Goal: Task Accomplishment & Management: Complete application form

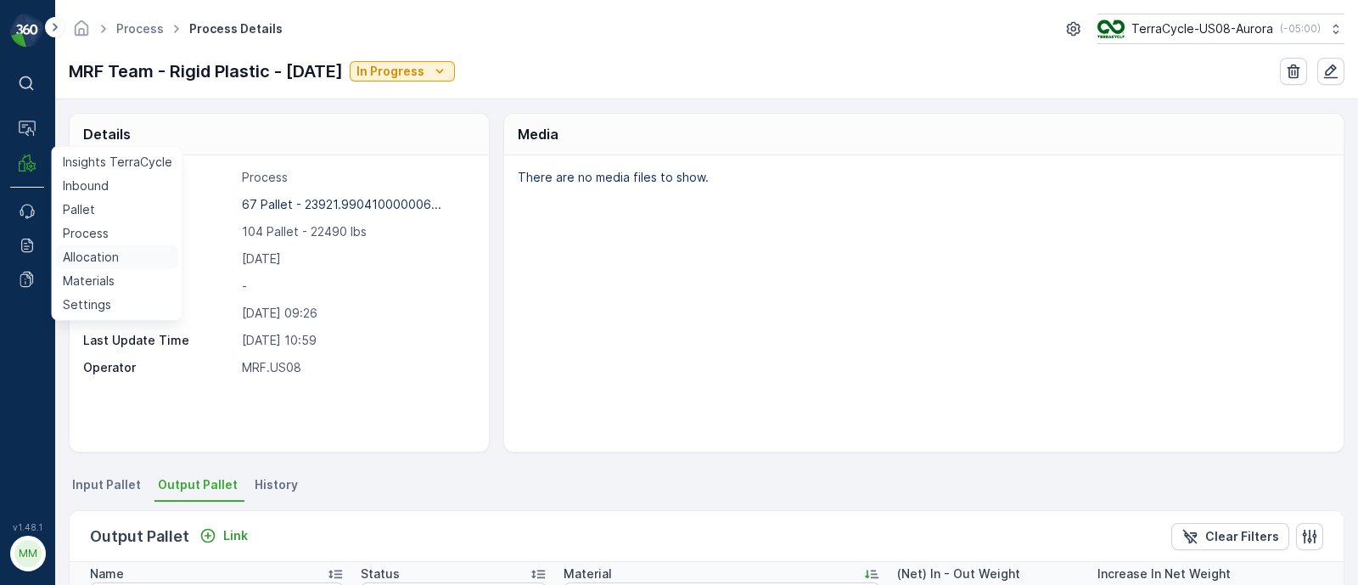
click at [87, 257] on p "Allocation" at bounding box center [91, 257] width 56 height 17
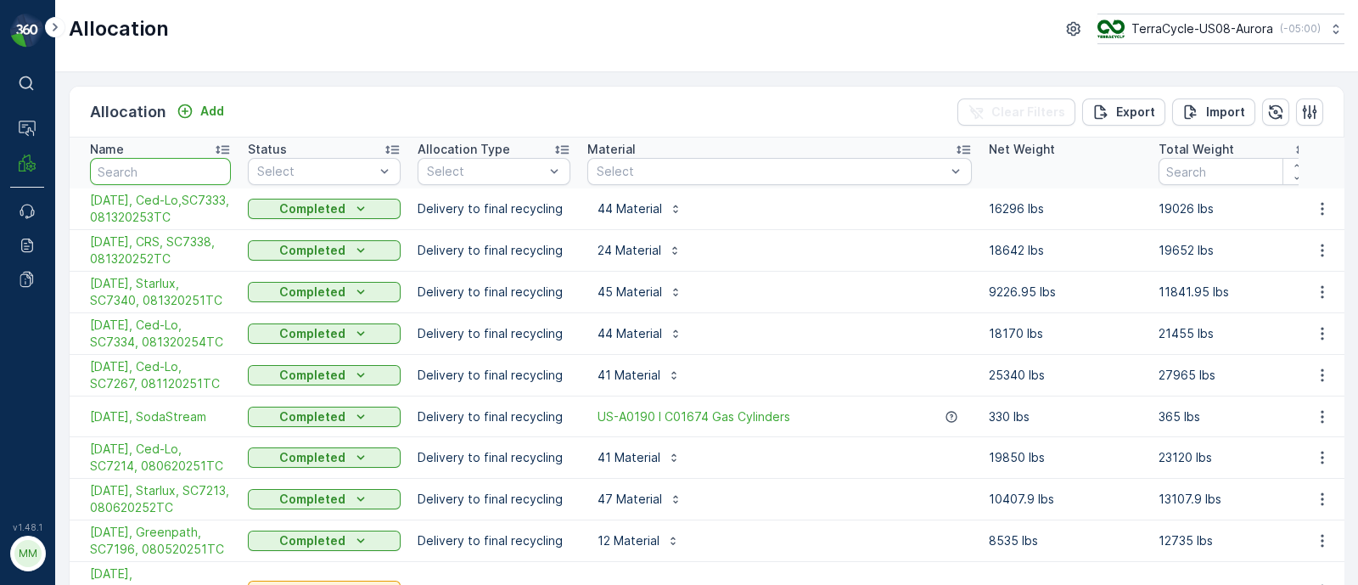
click at [127, 175] on input "text" at bounding box center [160, 171] width 141 height 27
type input "temp"
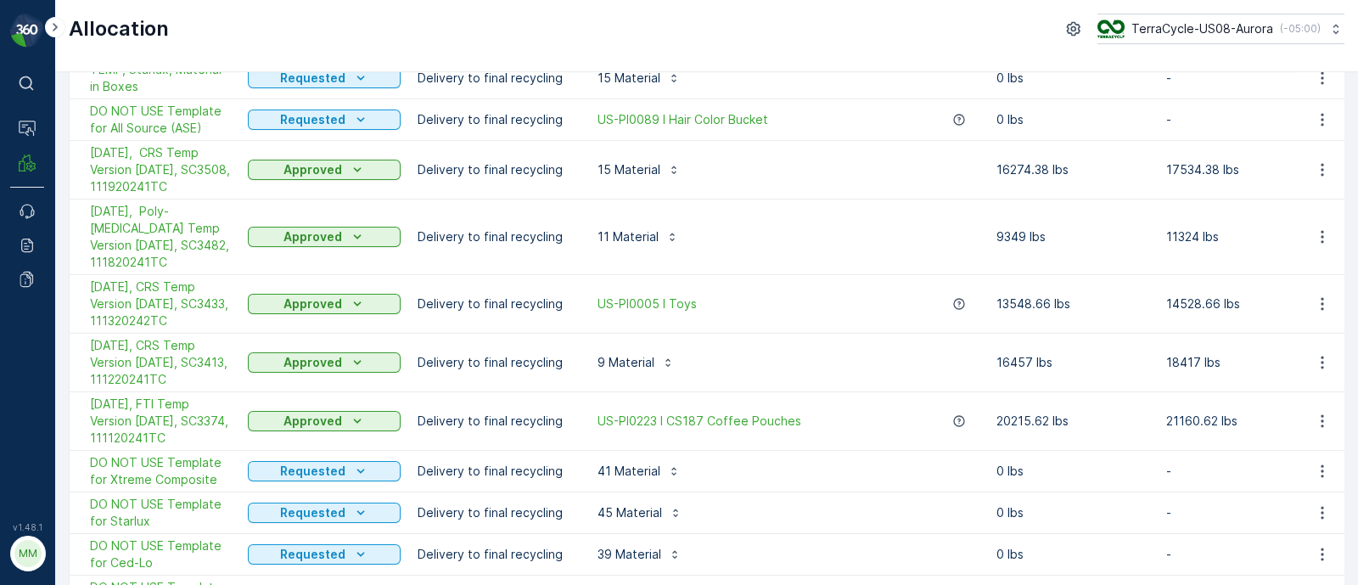
scroll to position [318, 0]
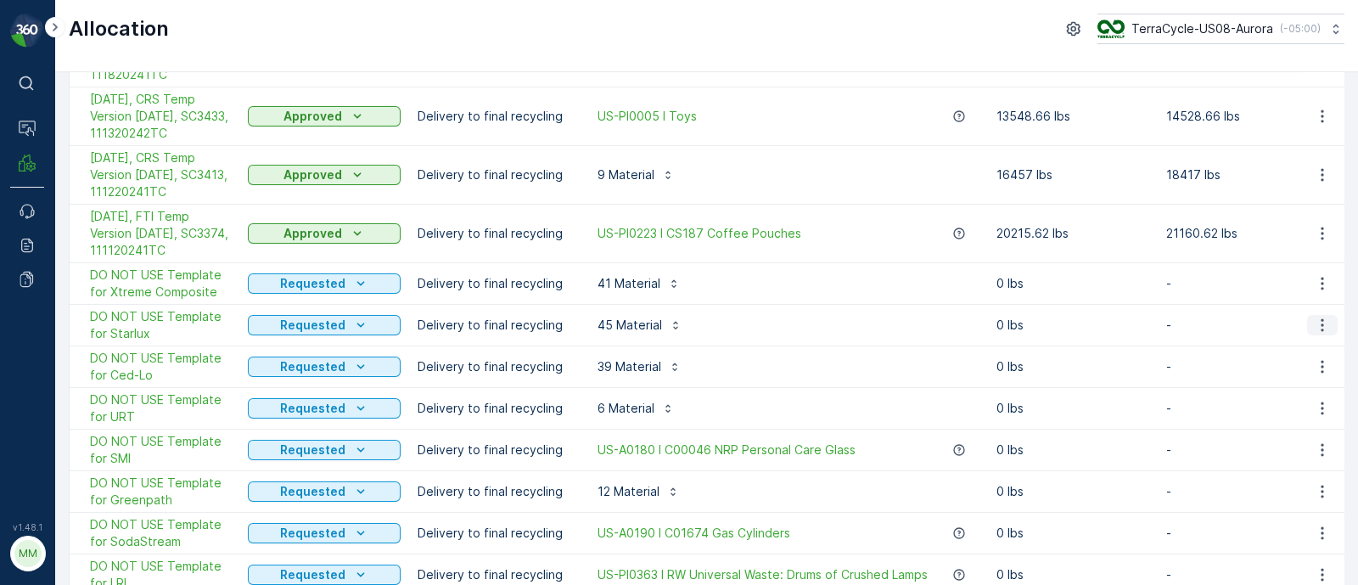
click at [1321, 319] on icon "button" at bounding box center [1322, 325] width 3 height 13
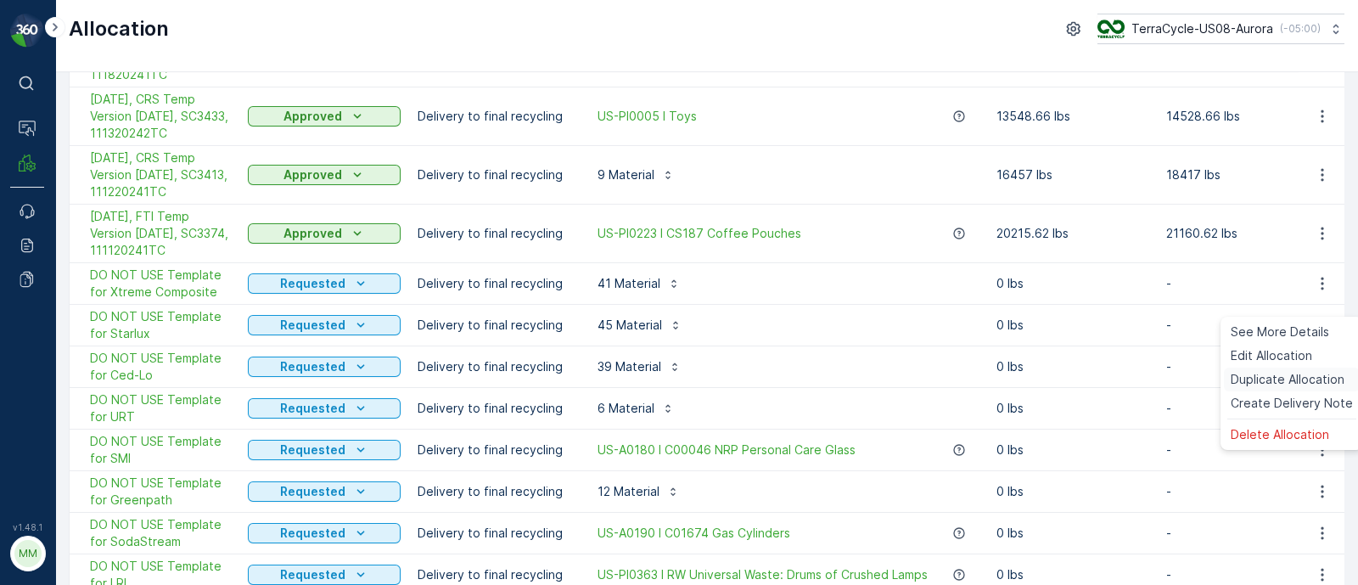
click at [1273, 373] on span "Duplicate Allocation" at bounding box center [1288, 379] width 114 height 17
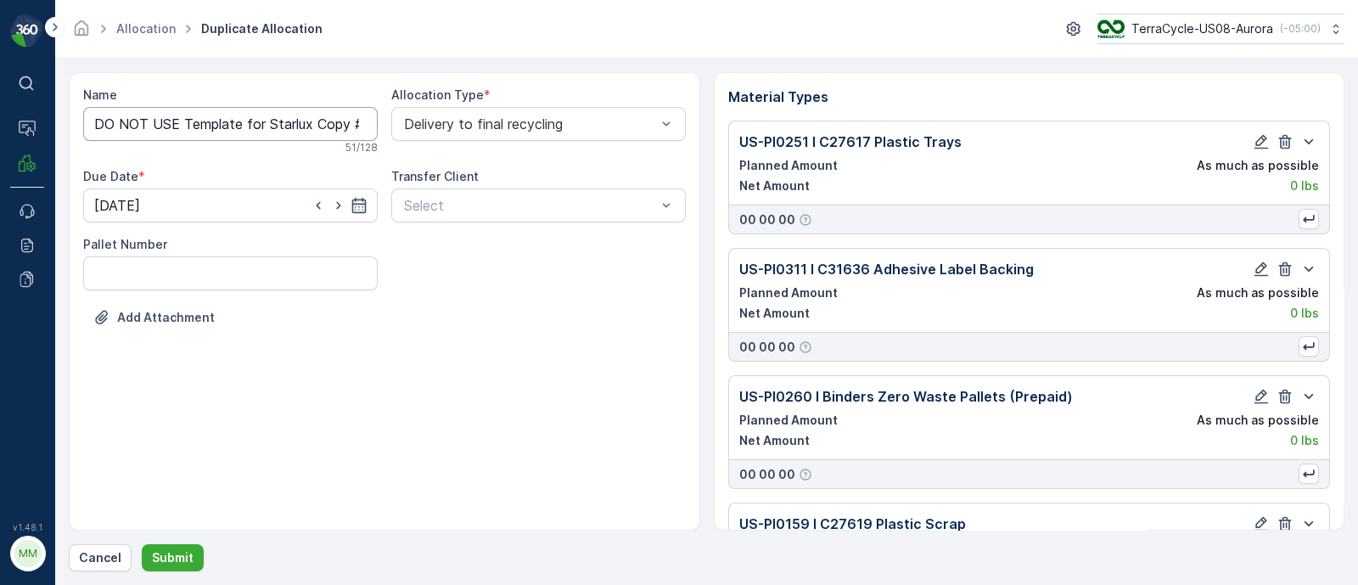
click at [233, 122] on input "DO NOT USE Template for Starlux Copy #1755702550930" at bounding box center [230, 124] width 295 height 34
drag, startPoint x: 265, startPoint y: 119, endPoint x: 88, endPoint y: 133, distance: 177.1
click at [88, 133] on input "DO NOT USE Template for Starlux Copy #1755702550930" at bounding box center [230, 124] width 295 height 34
drag, startPoint x: 206, startPoint y: 122, endPoint x: 692, endPoint y: 160, distance: 486.9
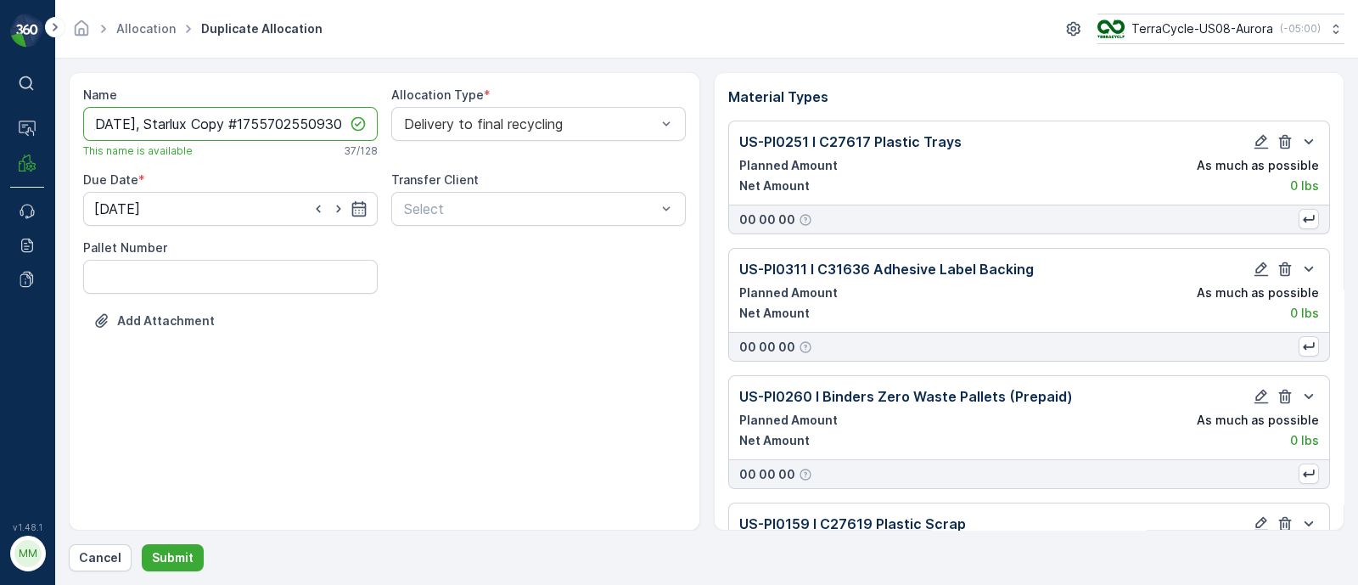
click at [692, 160] on div "Name [DATE], Starlux Copy #1755702550930 This name is available 37 / 128 Alloca…" at bounding box center [384, 301] width 631 height 458
click at [255, 116] on input "[DATE], Starlux," at bounding box center [230, 124] width 295 height 34
paste input "SC7433 / [PERSON_NAME] / 081920251TC"
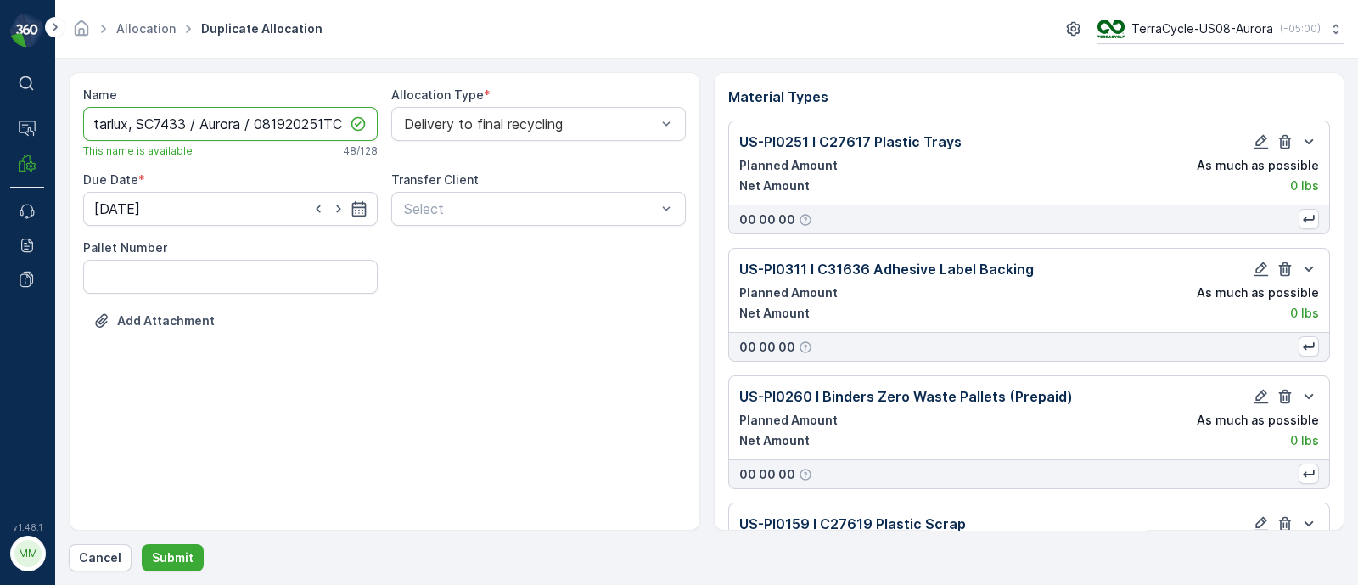
click at [252, 115] on input "[DATE], Starlux, SC7433 / Aurora / 081920251TC" at bounding box center [230, 124] width 295 height 34
type input "[DATE], Starlux, SC7433, 081920251TC"
click at [356, 222] on input "[DATE]" at bounding box center [230, 209] width 295 height 34
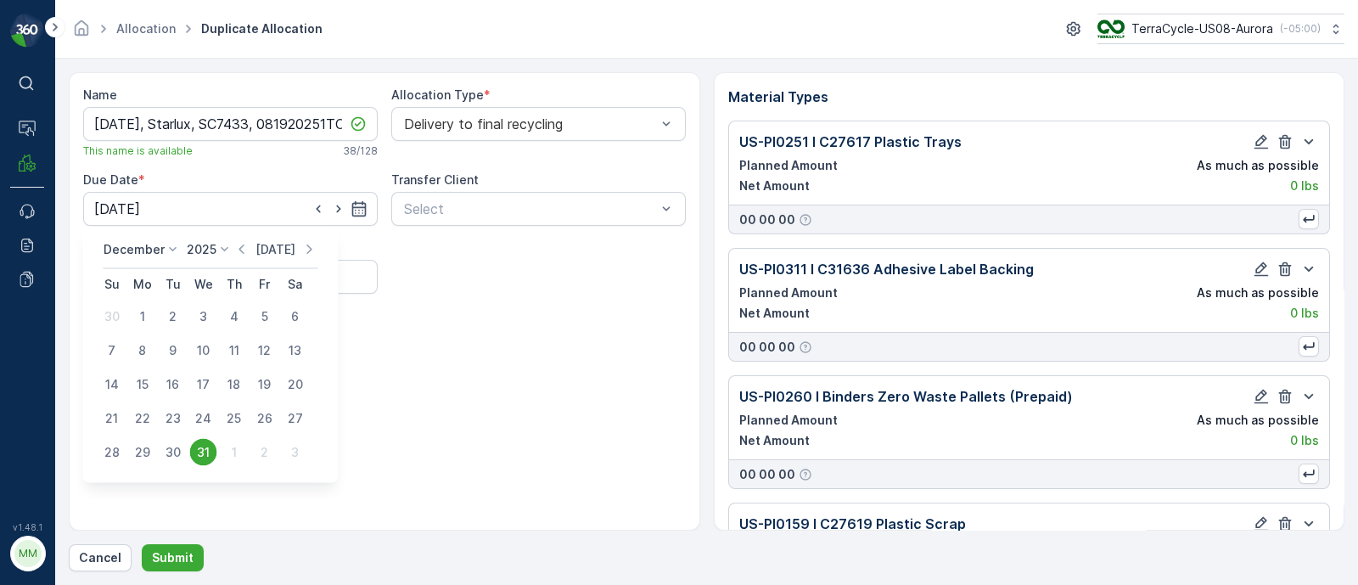
click at [276, 244] on p "[DATE]" at bounding box center [275, 249] width 40 height 17
click at [199, 420] on div "20" at bounding box center [203, 418] width 27 height 27
type input "[DATE]"
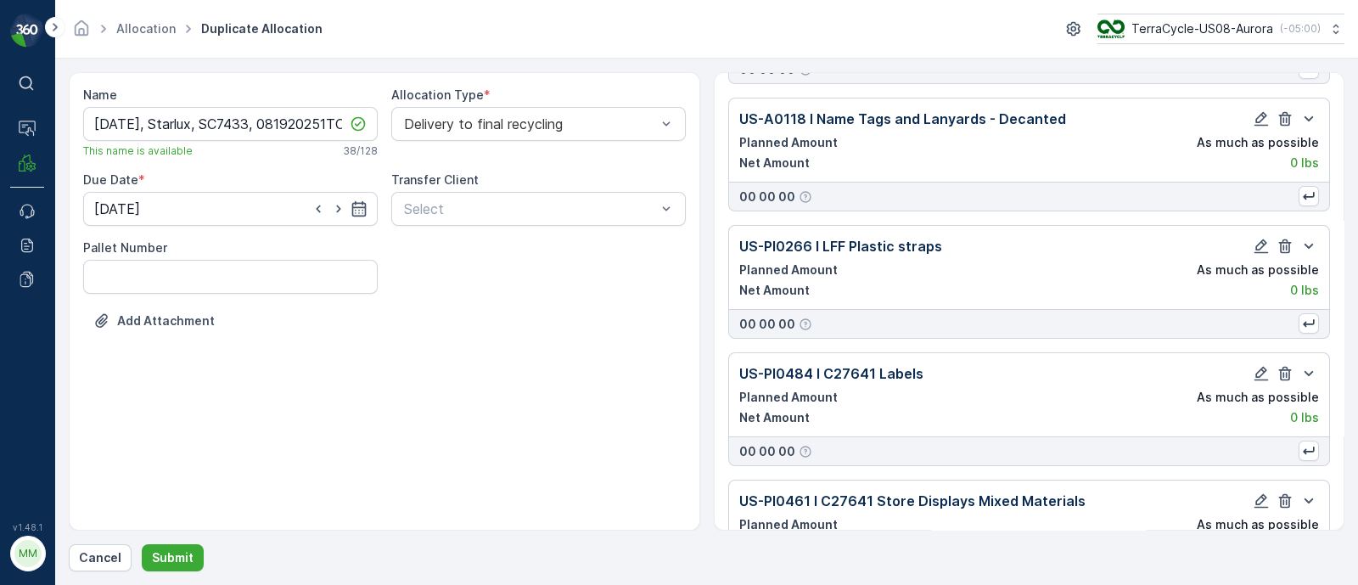
scroll to position [5363, 0]
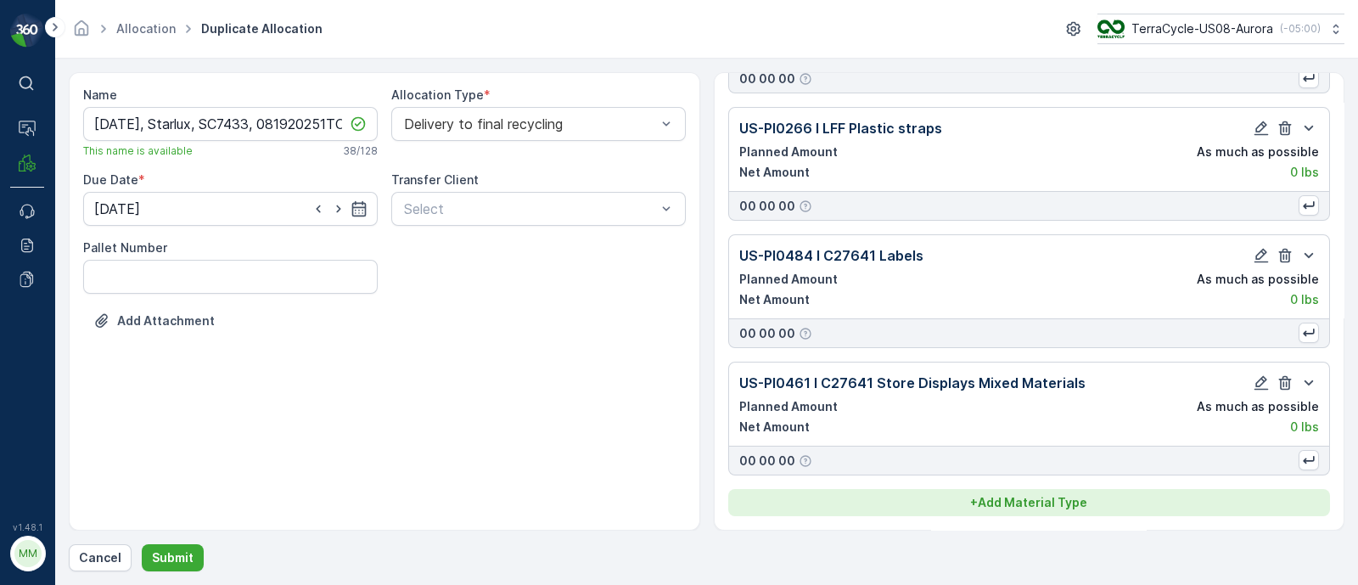
click at [1027, 513] on button "+ Add Material Type" at bounding box center [1029, 502] width 603 height 27
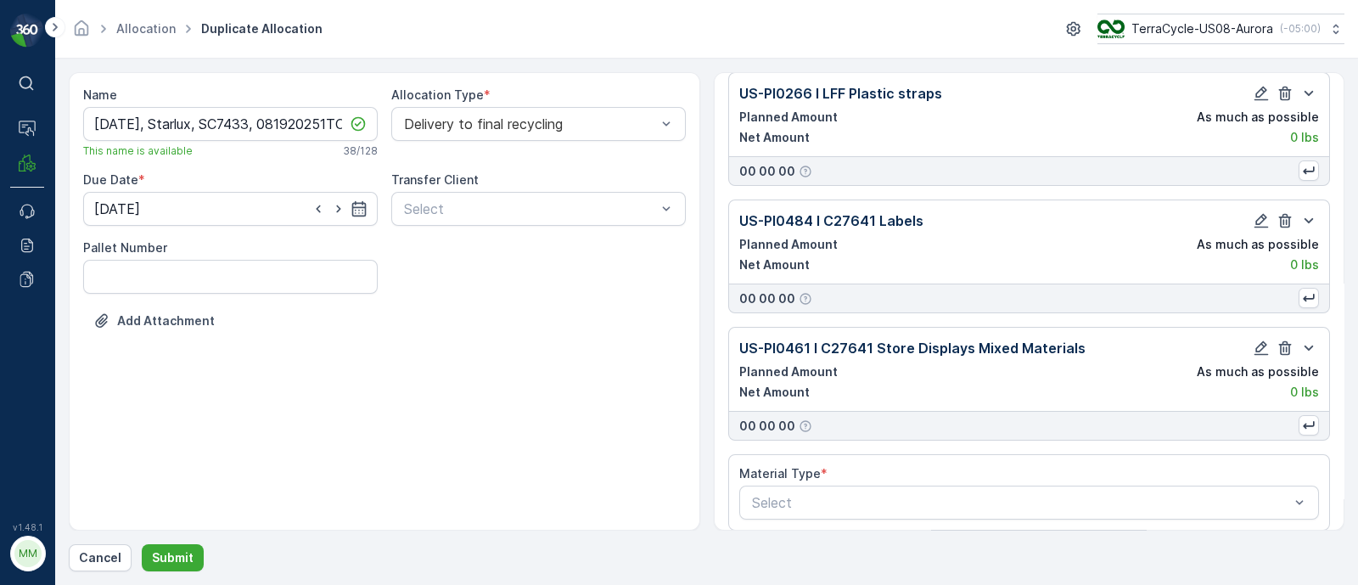
scroll to position [5413, 0]
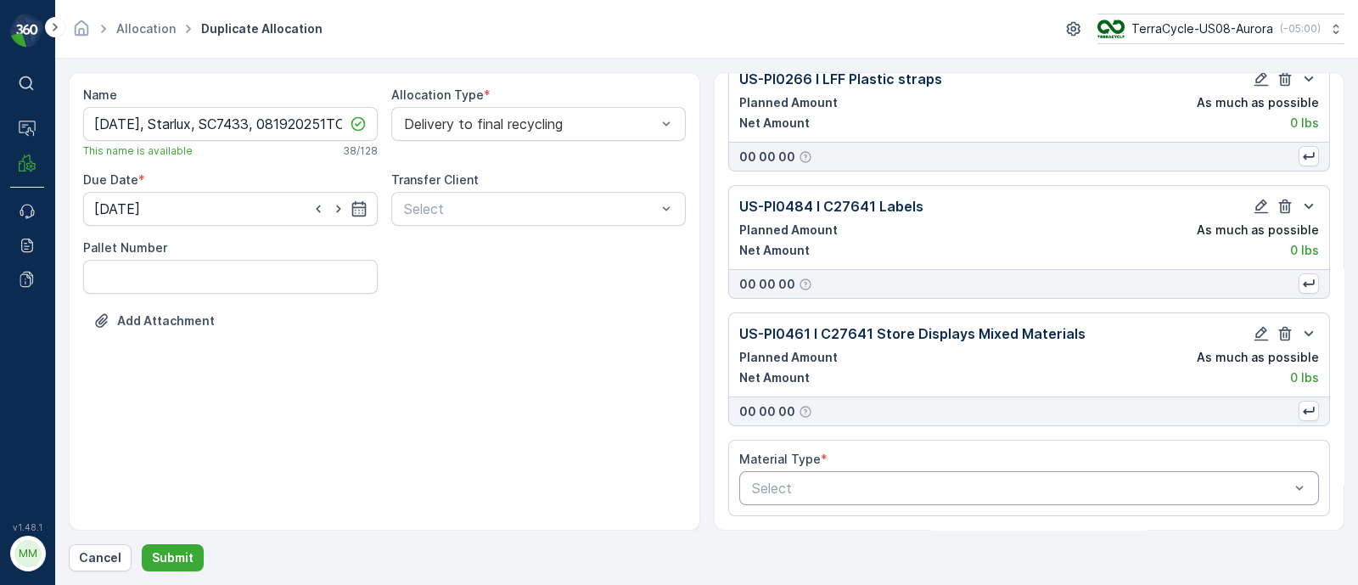
click at [823, 483] on div at bounding box center [1021, 487] width 542 height 15
type input "0095"
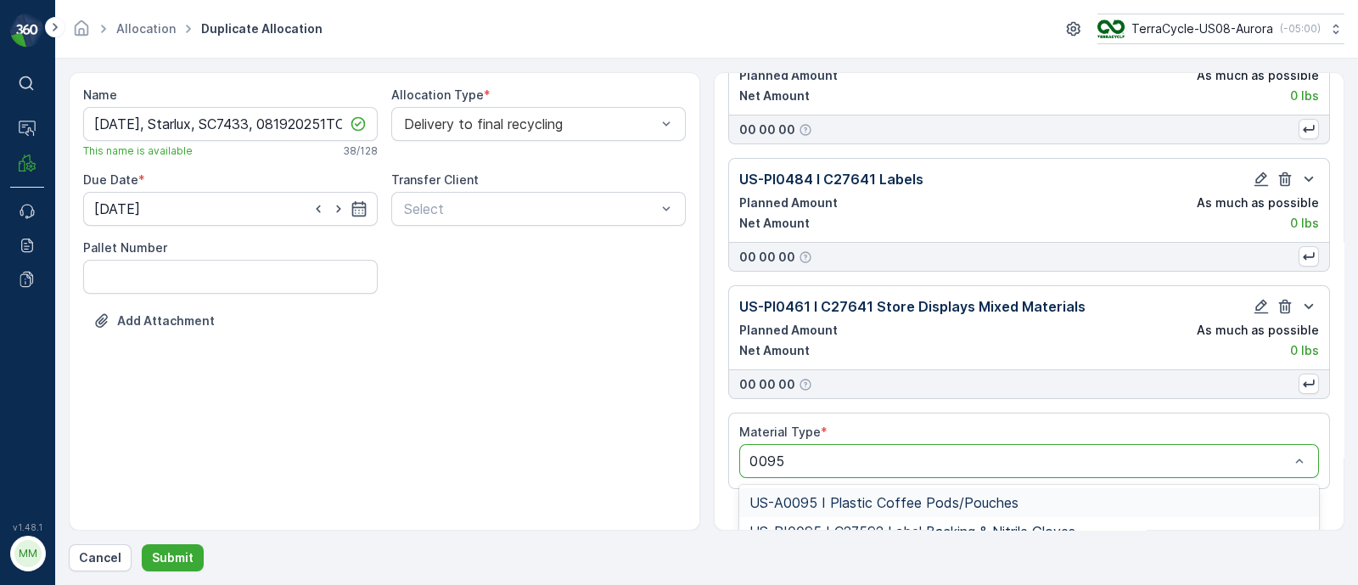
scroll to position [5459, 0]
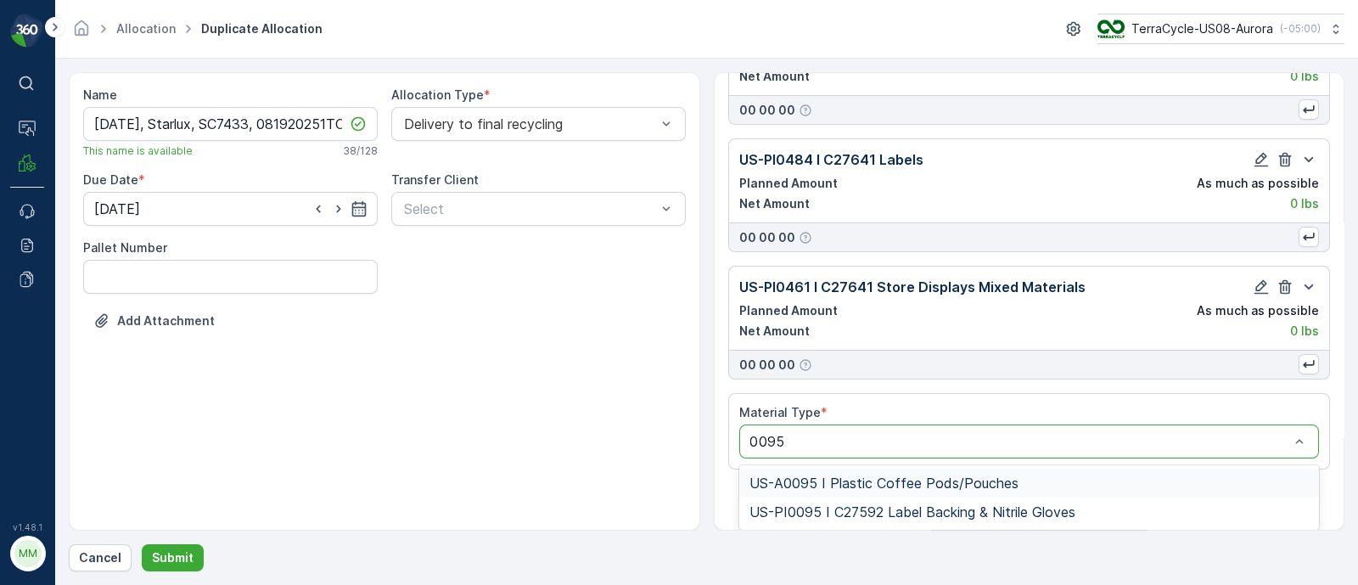
click at [929, 485] on span "US-A0095 I Plastic Coffee Pods/Pouches" at bounding box center [883, 482] width 269 height 15
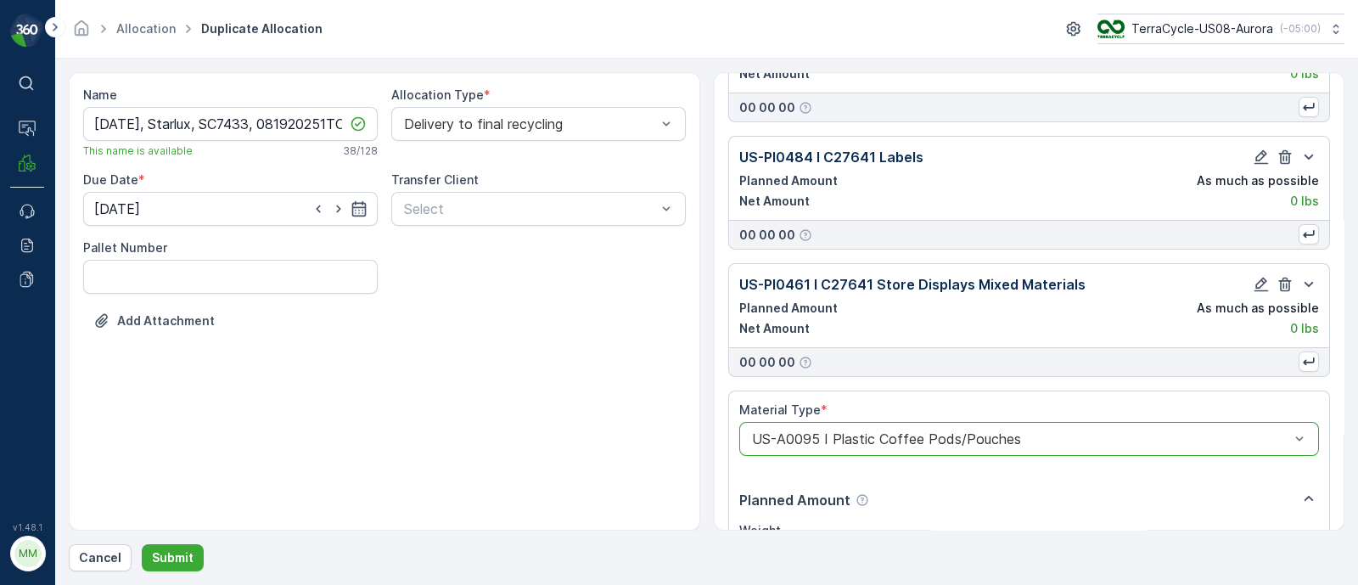
scroll to position [5802, 0]
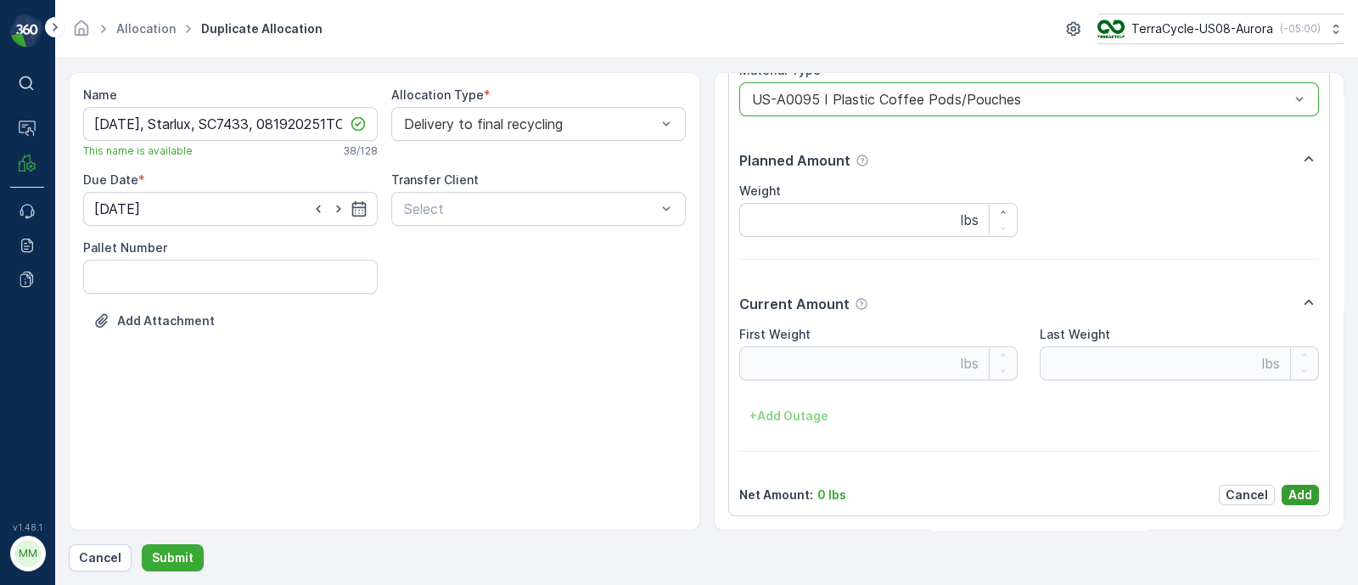
click at [1297, 497] on p "Add" at bounding box center [1300, 494] width 24 height 17
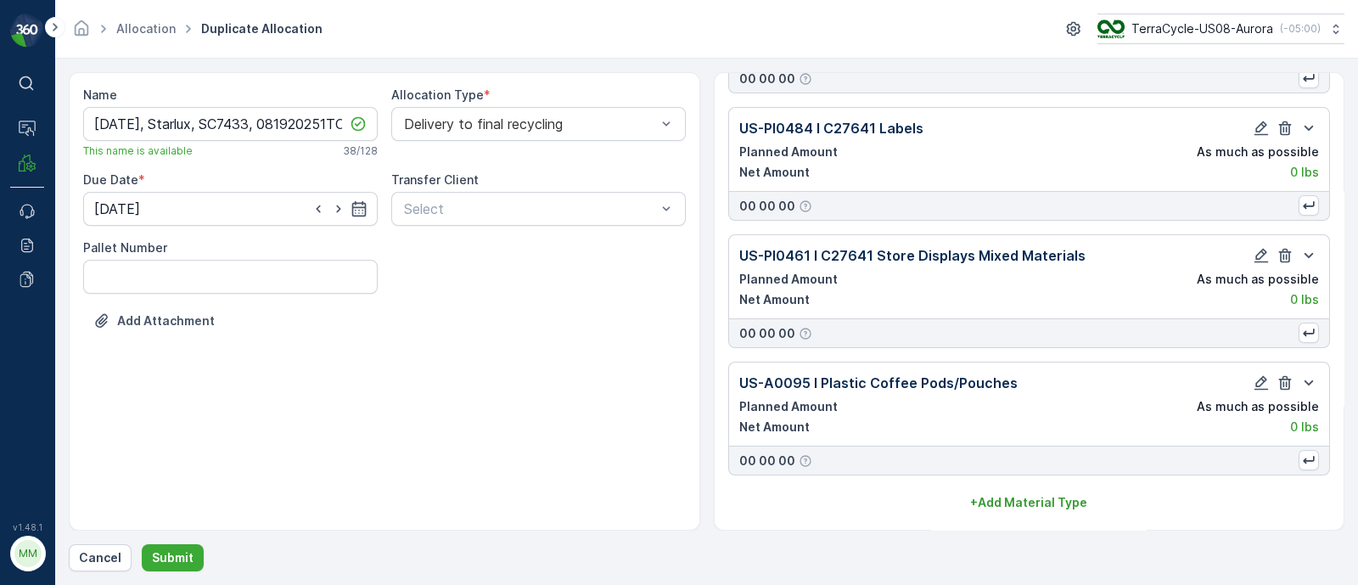
scroll to position [5491, 0]
click at [176, 553] on p "Submit" at bounding box center [173, 557] width 42 height 17
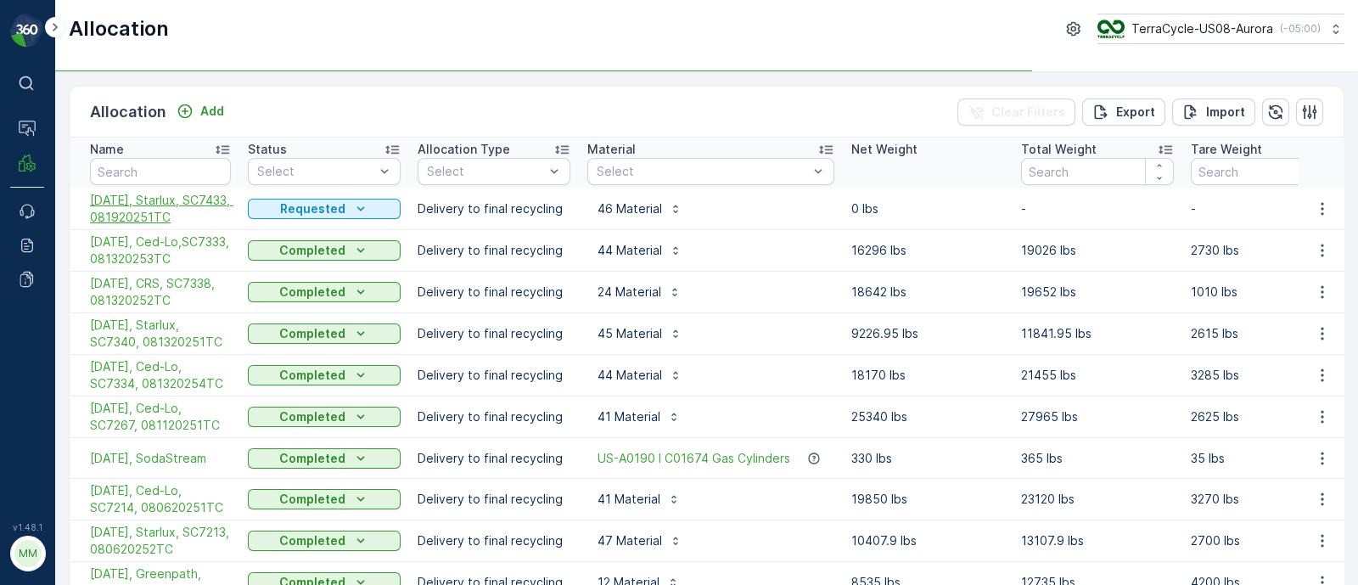
drag, startPoint x: 87, startPoint y: 197, endPoint x: 227, endPoint y: 209, distance: 140.6
click at [227, 209] on td "[DATE], Starlux, SC7433, 081920251TC" at bounding box center [155, 209] width 170 height 42
copy span "[DATE], Starlux, SC7433, 081920251TC"
